Goal: Task Accomplishment & Management: Use online tool/utility

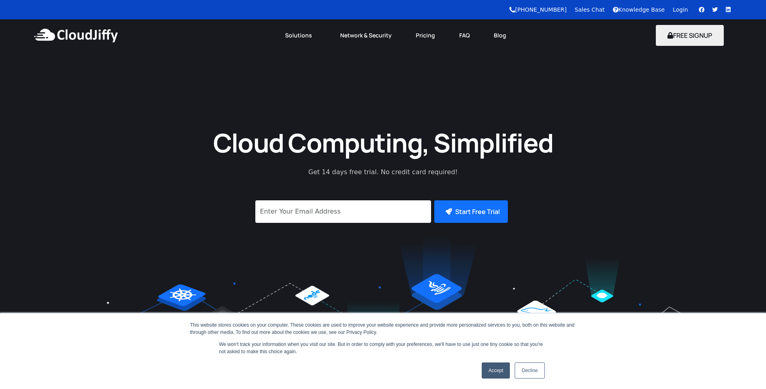
click at [675, 8] on link "Login" at bounding box center [680, 9] width 15 height 6
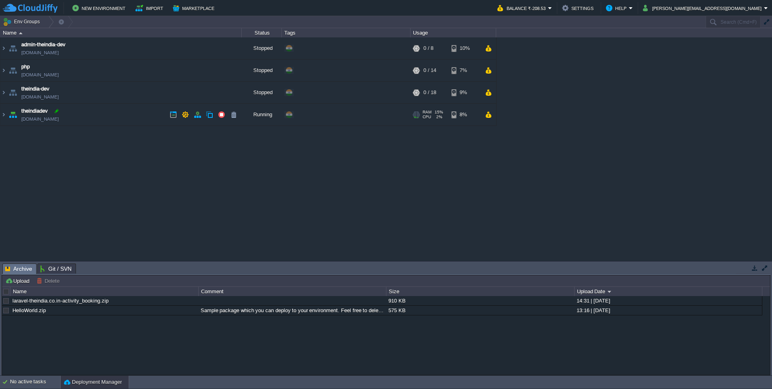
click at [60, 109] on div at bounding box center [56, 110] width 7 height 7
click at [5, 115] on img at bounding box center [3, 115] width 6 height 22
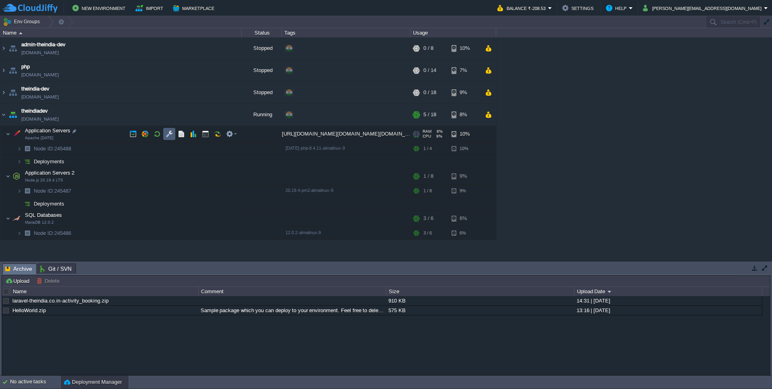
click at [169, 133] on button "button" at bounding box center [169, 133] width 7 height 7
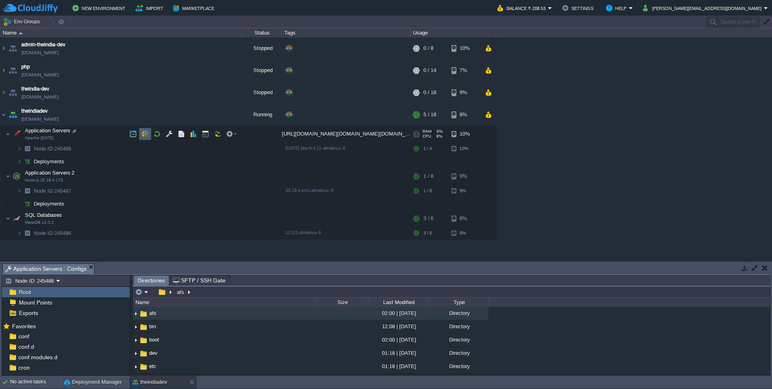
click at [144, 133] on button "button" at bounding box center [145, 133] width 7 height 7
click at [135, 133] on button "button" at bounding box center [132, 133] width 7 height 7
click at [236, 145] on td at bounding box center [232, 148] width 16 height 12
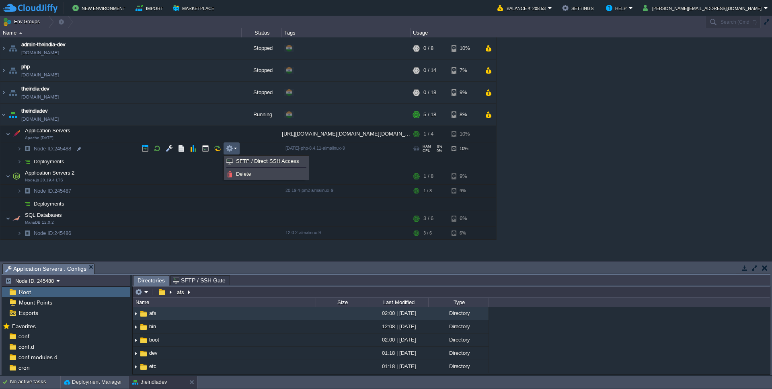
click at [51, 160] on span "Deployments" at bounding box center [49, 161] width 33 height 7
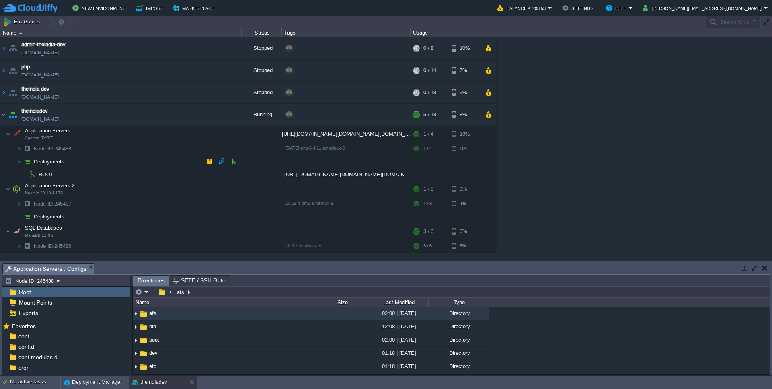
click at [51, 160] on span "Deployments" at bounding box center [49, 161] width 33 height 7
click at [219, 177] on button "button" at bounding box center [221, 173] width 7 height 7
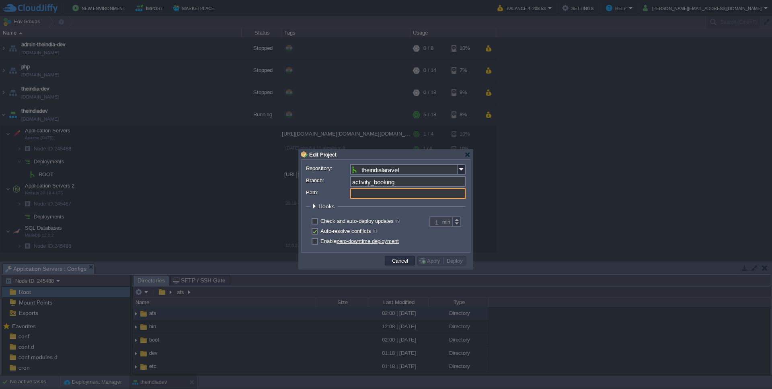
click at [401, 193] on input "Path:" at bounding box center [407, 193] width 115 height 10
type input "R"
type input "public"
click at [407, 263] on button "Cancel" at bounding box center [400, 260] width 21 height 7
